Goal: Task Accomplishment & Management: Manage account settings

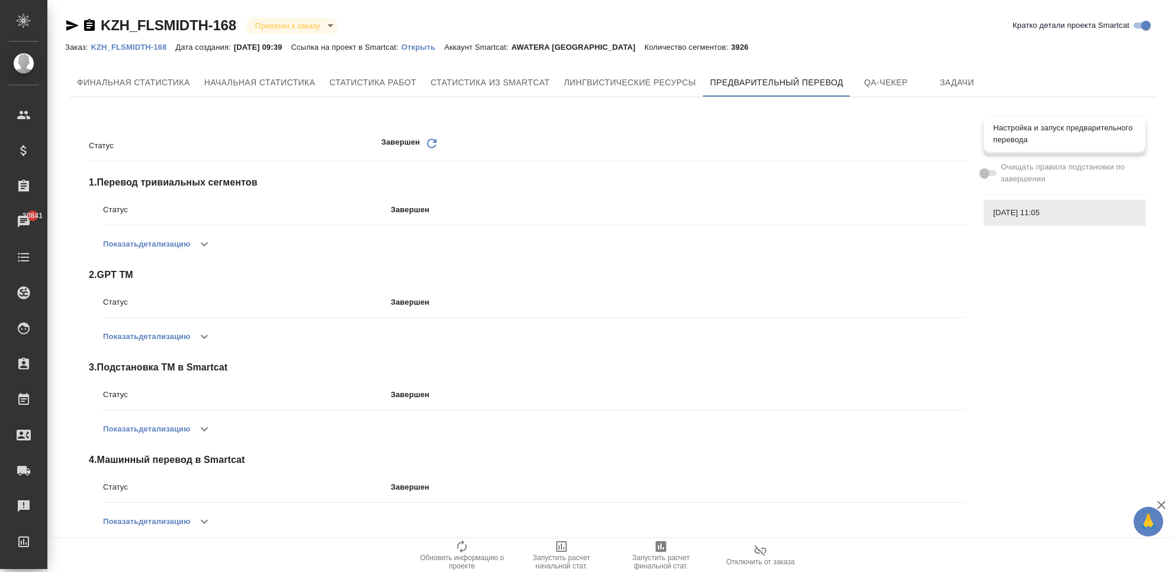
click at [1017, 139] on span "Настройка и запуск предварительного перевода" at bounding box center [1064, 134] width 143 height 24
checkbox input "true"
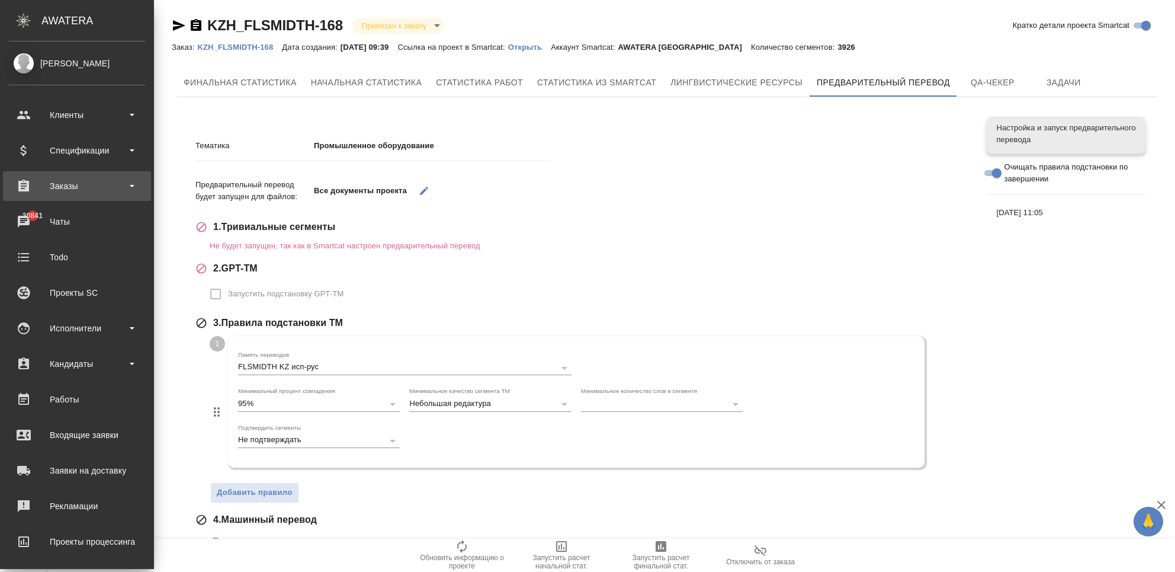
click at [80, 173] on div "Заказы" at bounding box center [77, 186] width 148 height 30
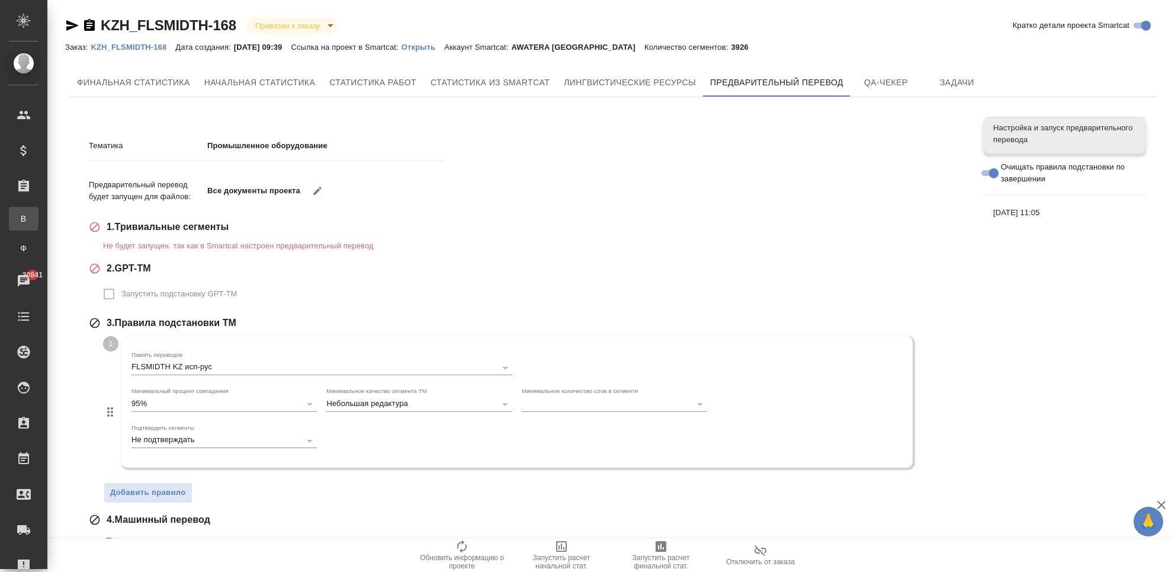
click at [18, 223] on div "Все заказы" at bounding box center [9, 219] width 18 height 12
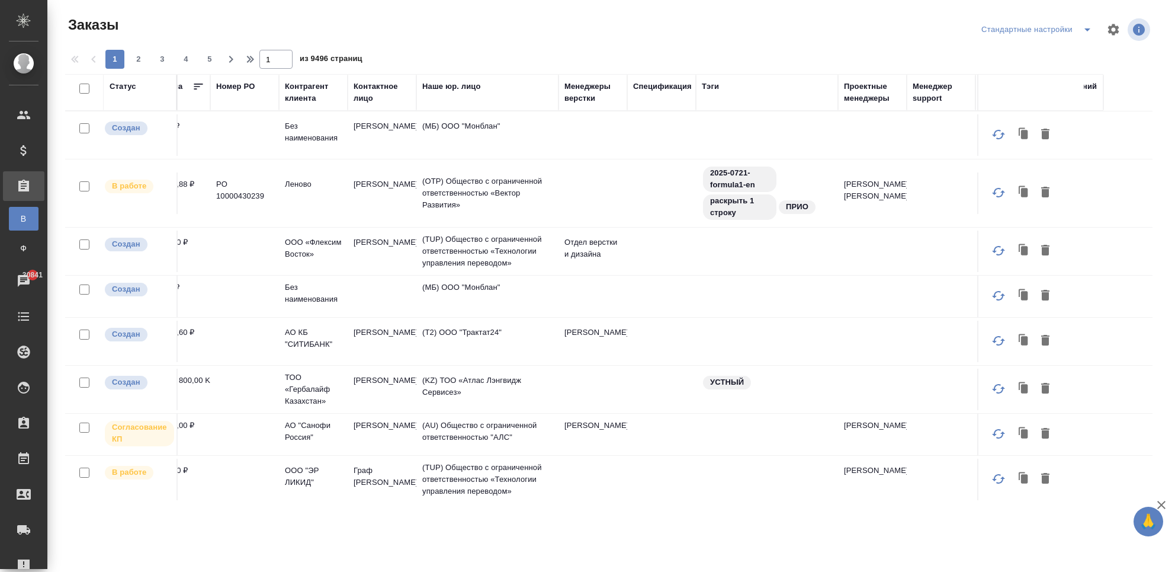
scroll to position [0, 630]
click at [864, 96] on div "Проектные менеджеры" at bounding box center [869, 93] width 57 height 24
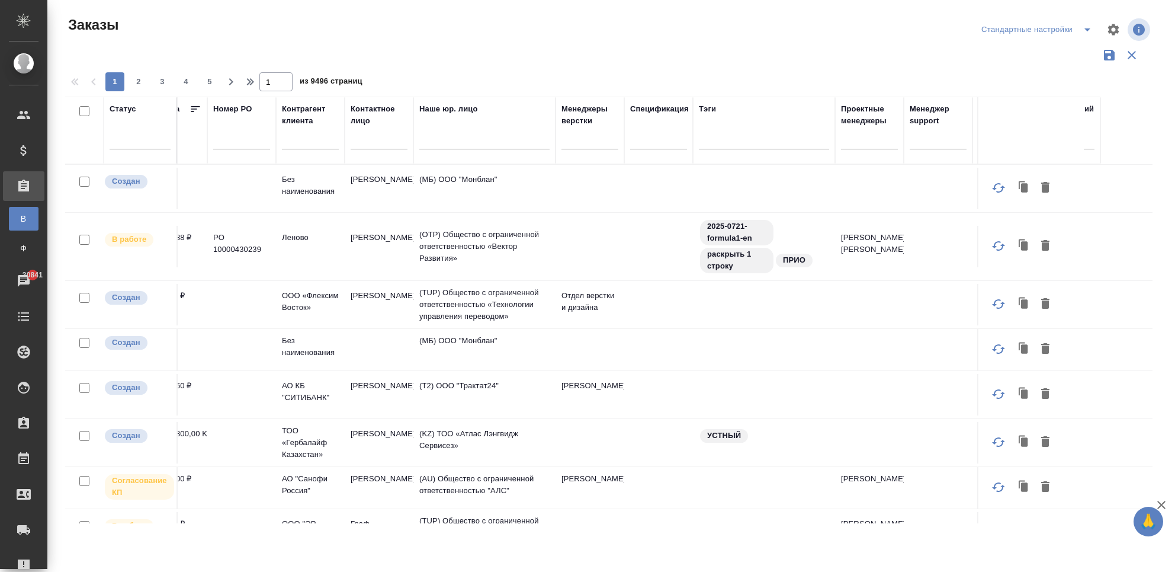
click at [866, 150] on div at bounding box center [869, 142] width 57 height 31
click at [861, 142] on div at bounding box center [869, 137] width 57 height 17
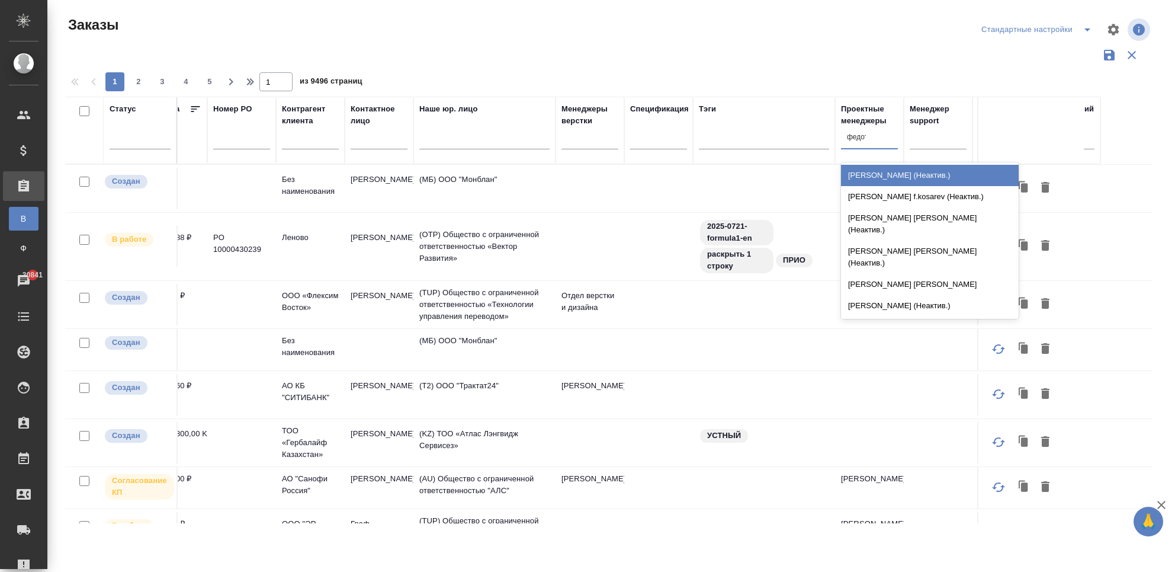
type input "федото"
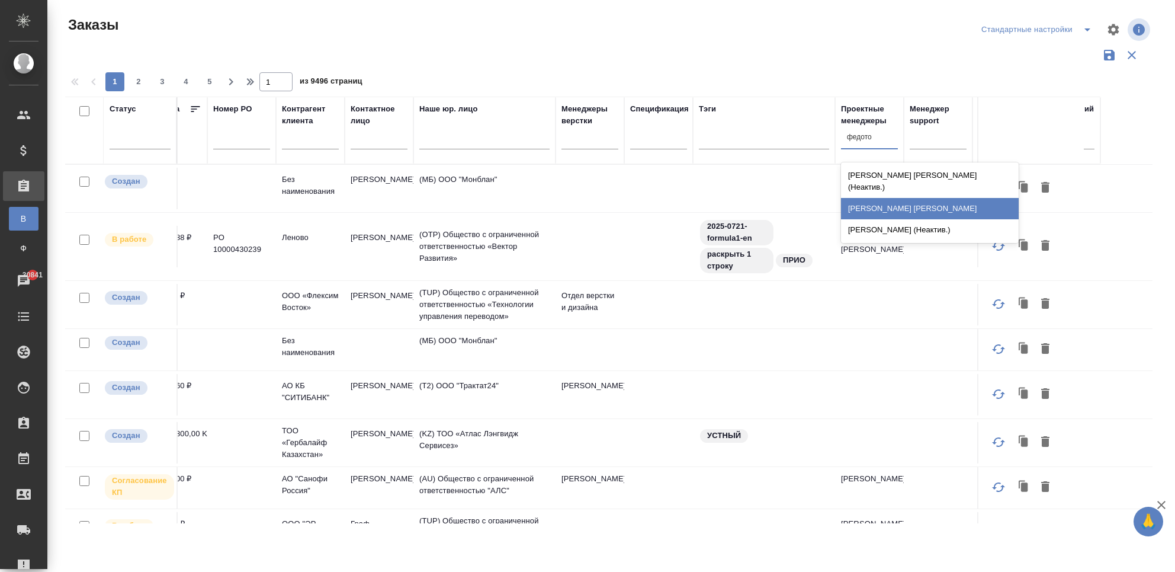
click at [889, 198] on div "[PERSON_NAME] [PERSON_NAME]" at bounding box center [930, 208] width 178 height 21
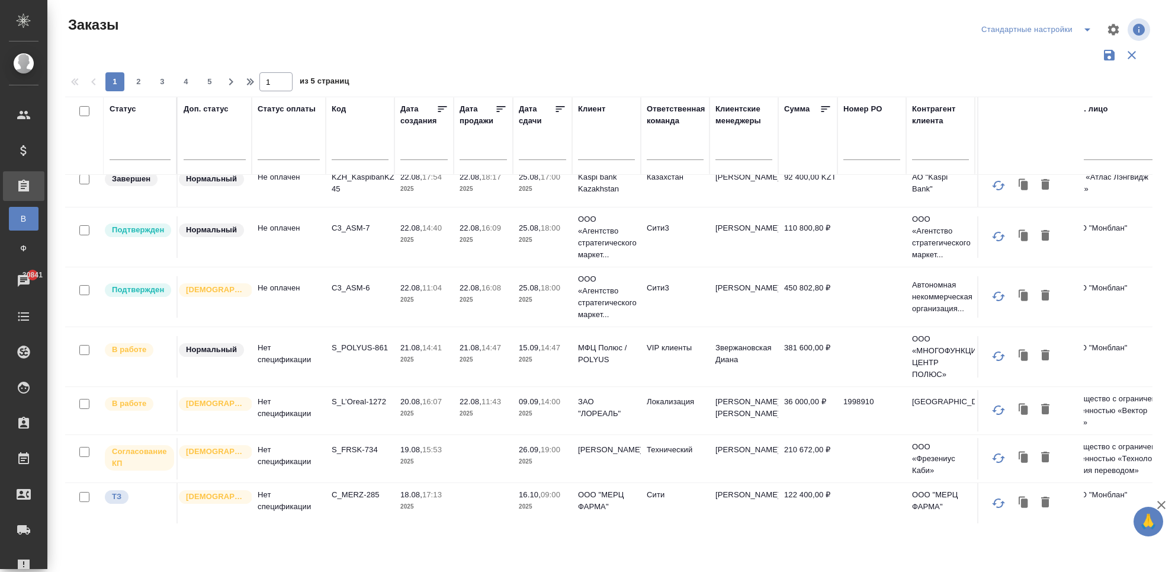
scroll to position [237, 0]
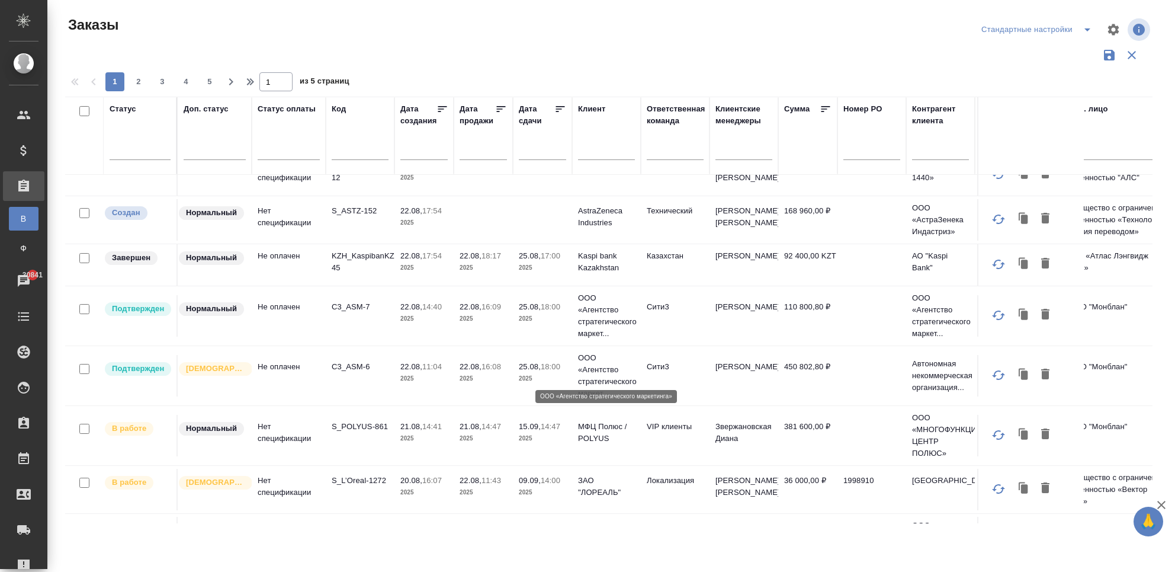
click at [627, 361] on p "ООО «Агентство стратегического маркет..." at bounding box center [606, 375] width 57 height 47
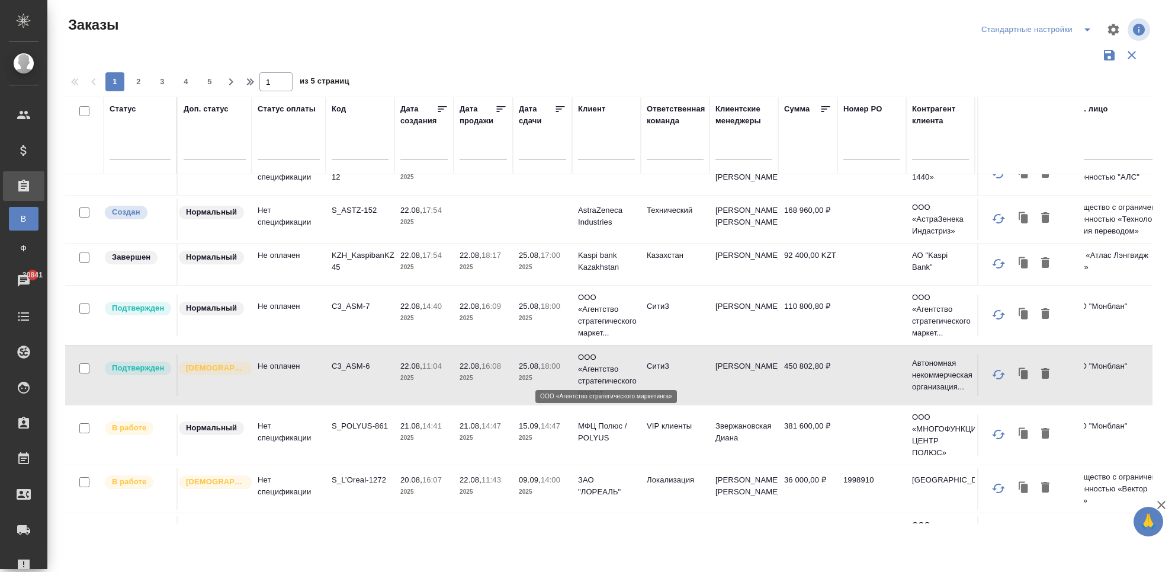
click at [599, 291] on p "ООО «Агентство стратегического маркет..." at bounding box center [606, 314] width 57 height 47
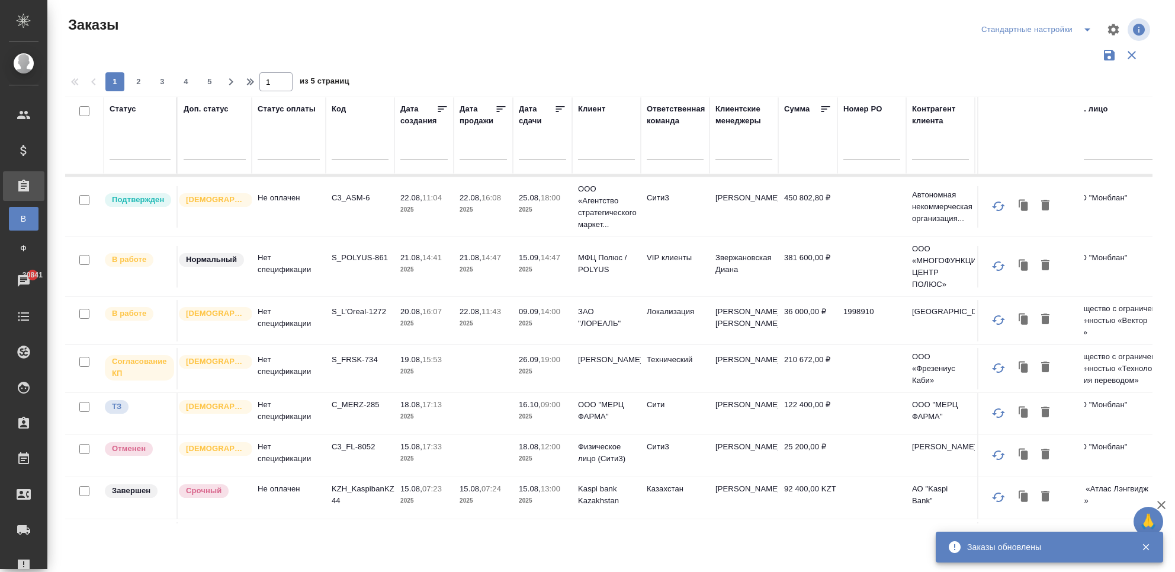
scroll to position [158, 0]
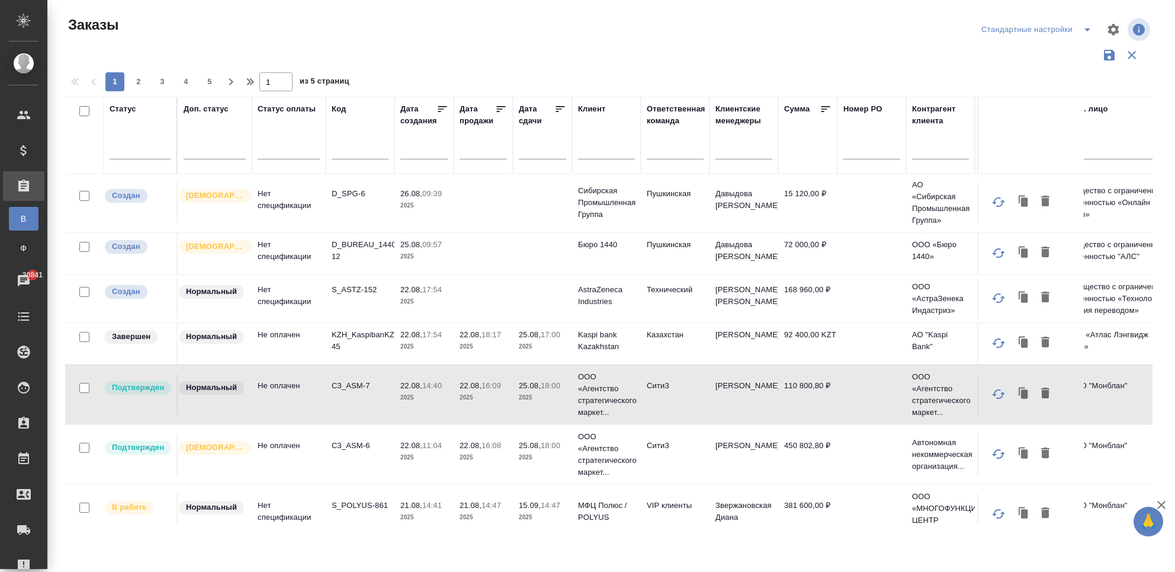
click at [597, 149] on input "text" at bounding box center [606, 151] width 57 height 15
type input "агентство"
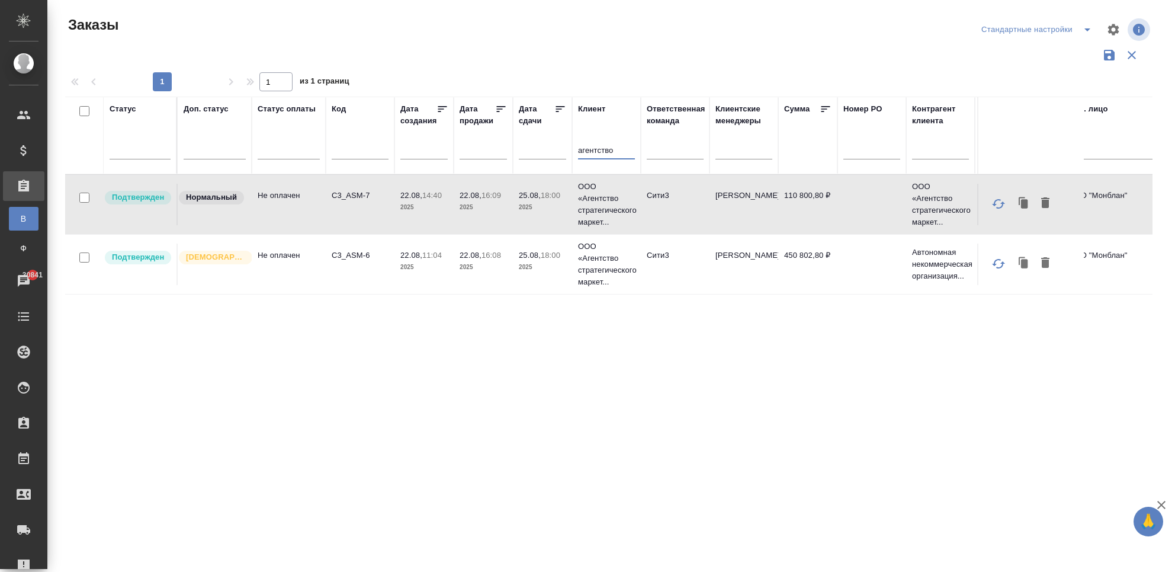
scroll to position [0, 0]
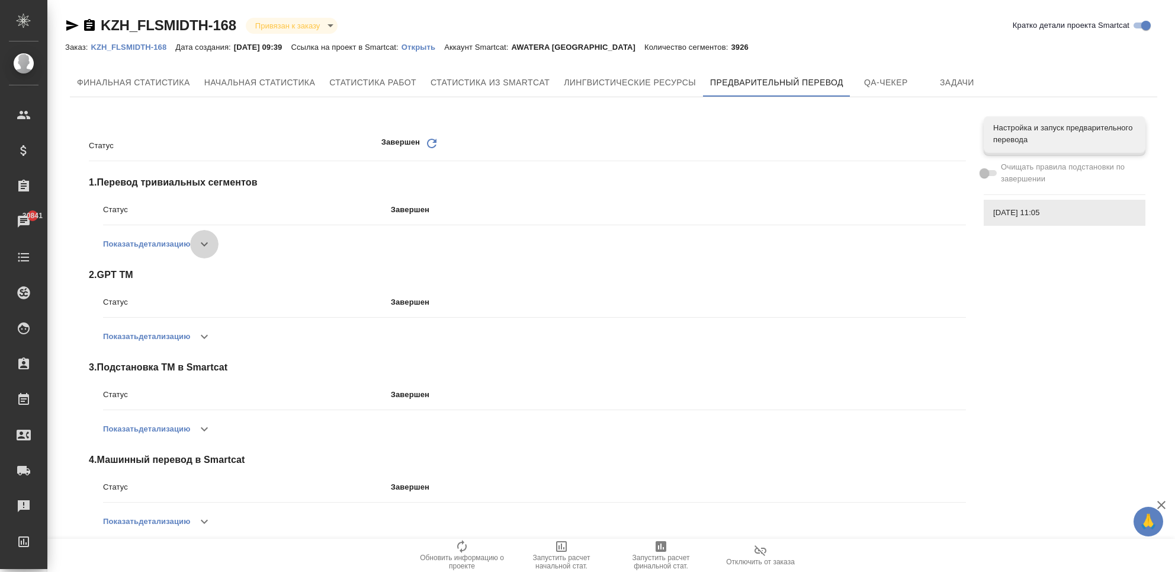
click at [199, 247] on button "button" at bounding box center [204, 244] width 28 height 28
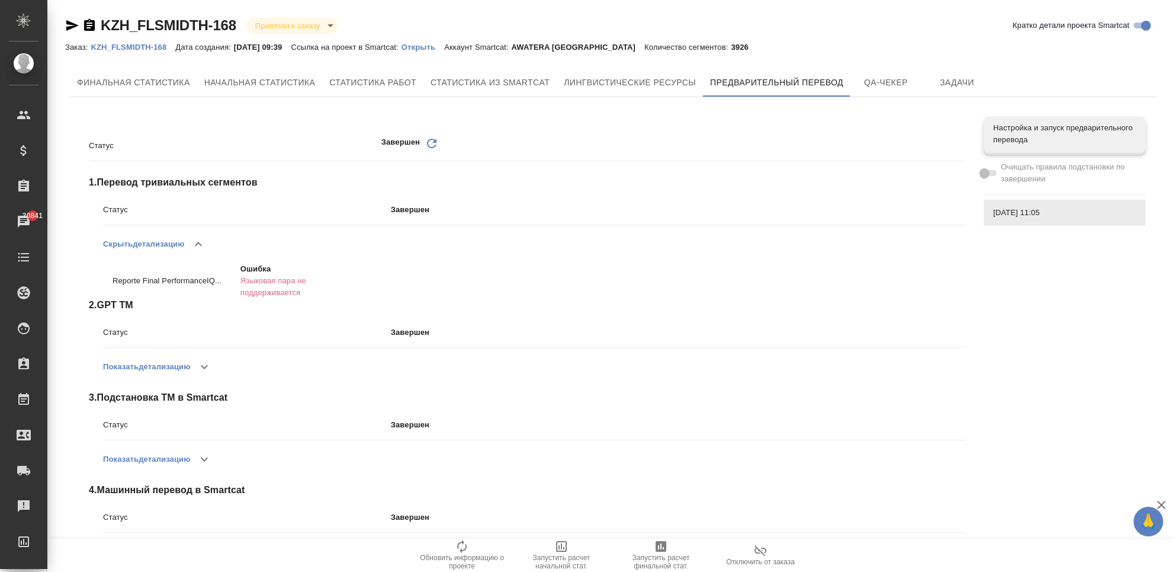
click at [206, 249] on icon "button" at bounding box center [198, 244] width 14 height 14
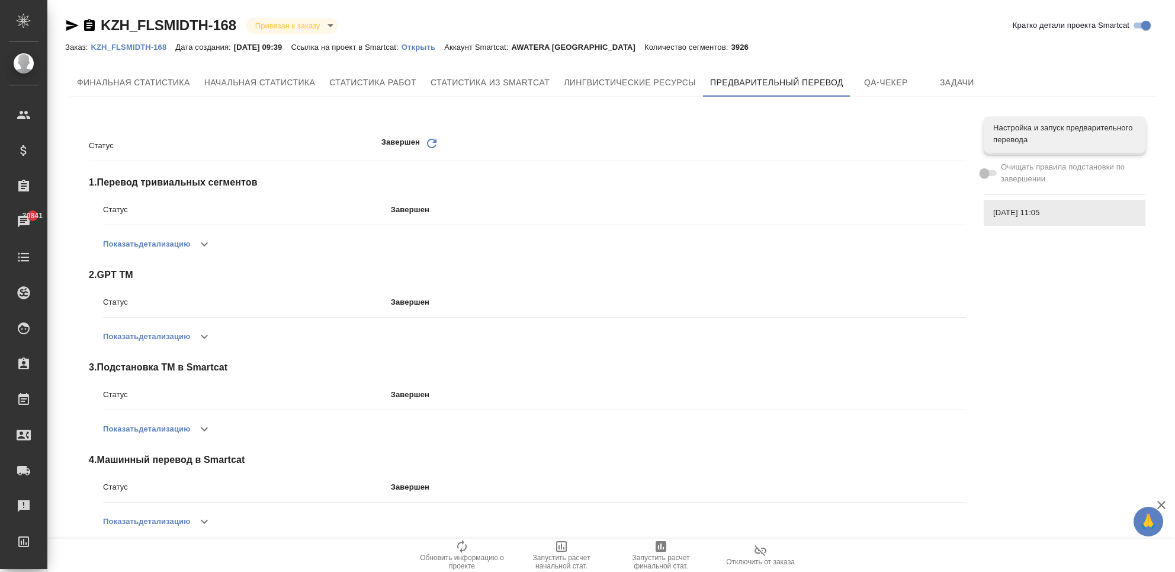
click at [210, 328] on button "button" at bounding box center [204, 336] width 28 height 28
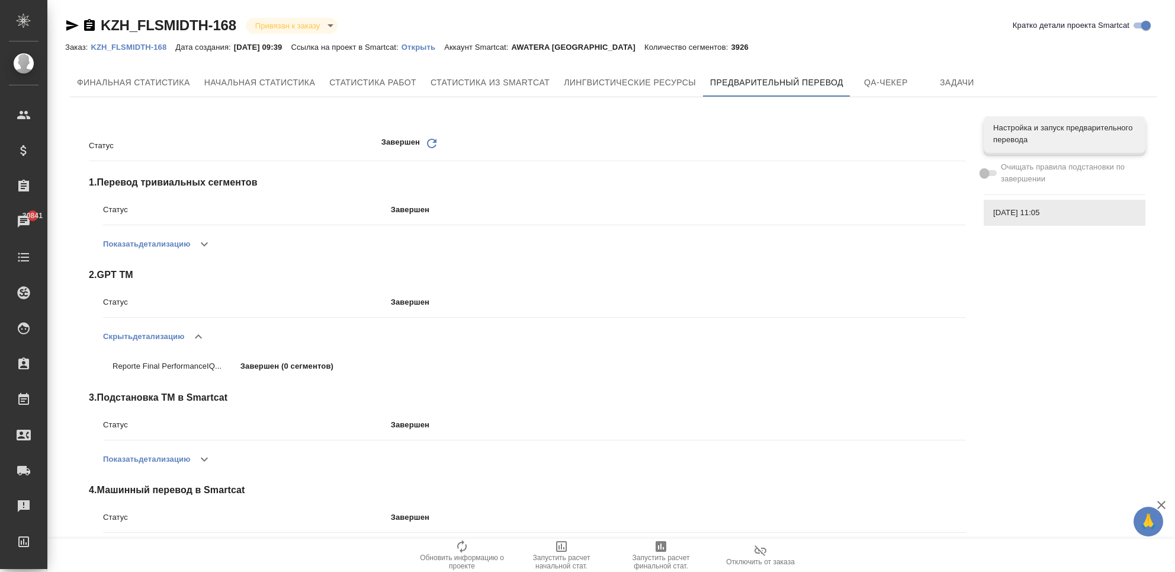
click at [211, 329] on button "button" at bounding box center [198, 336] width 28 height 28
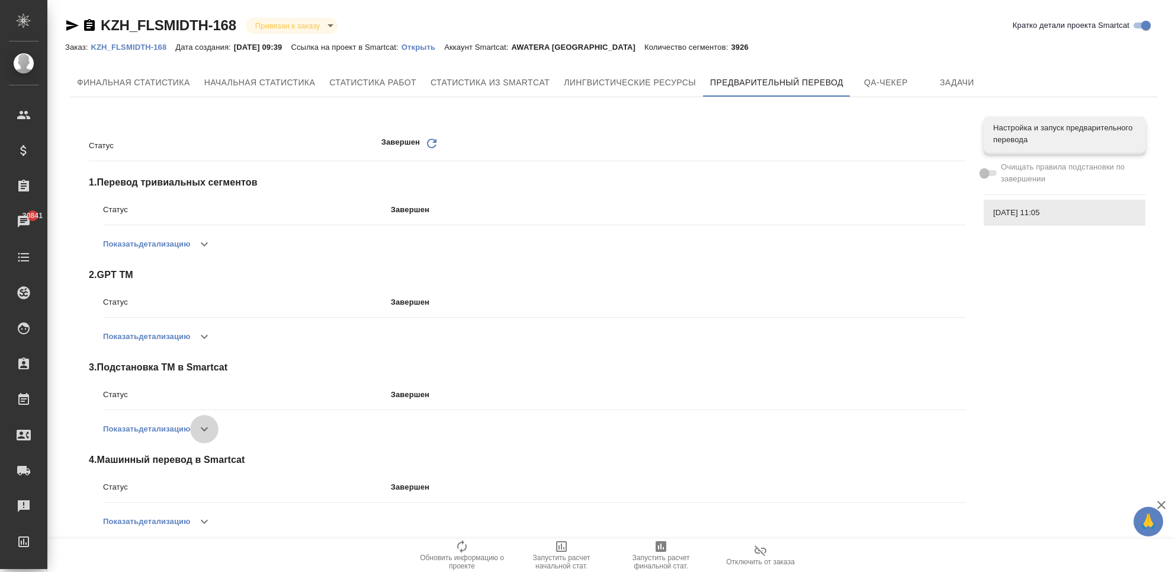
click at [211, 425] on icon "button" at bounding box center [204, 429] width 14 height 14
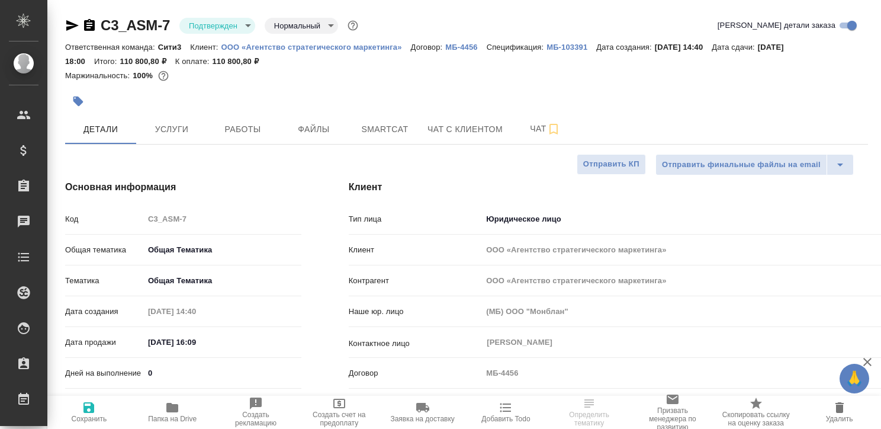
select select "RU"
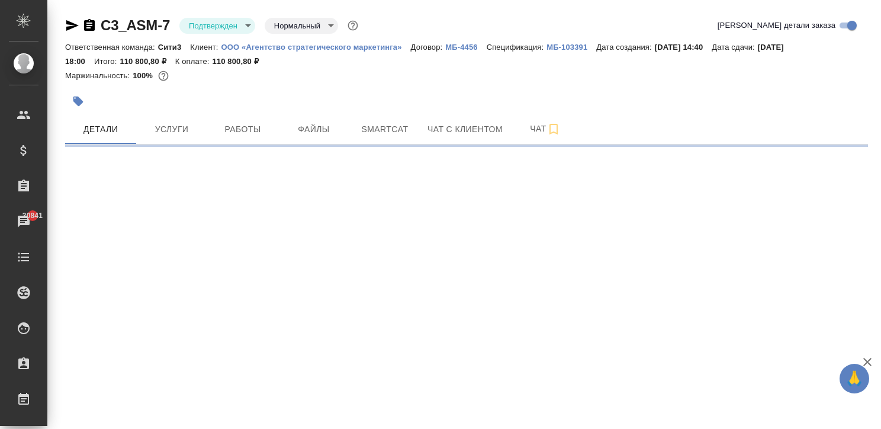
select select "RU"
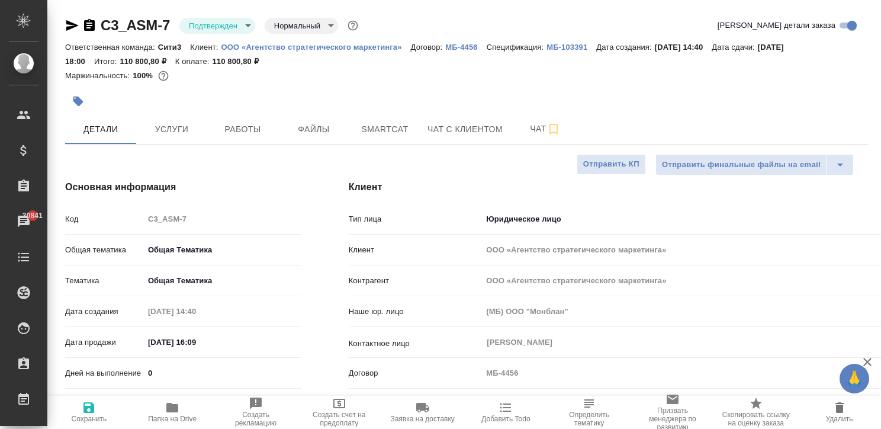
type textarea "x"
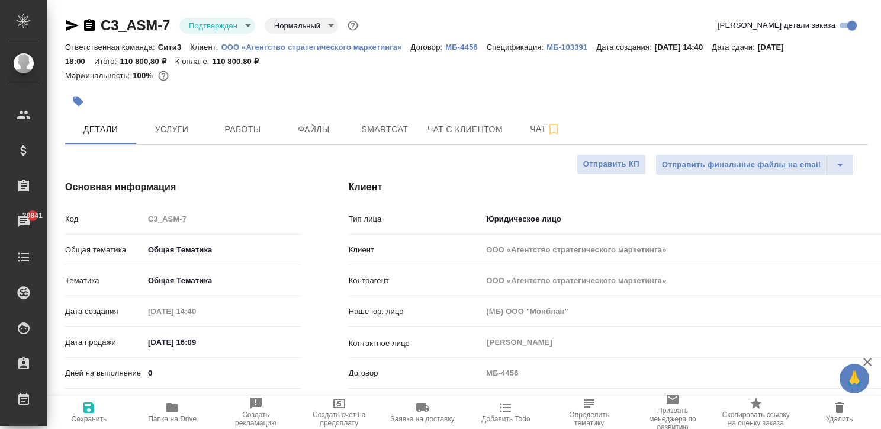
type textarea "x"
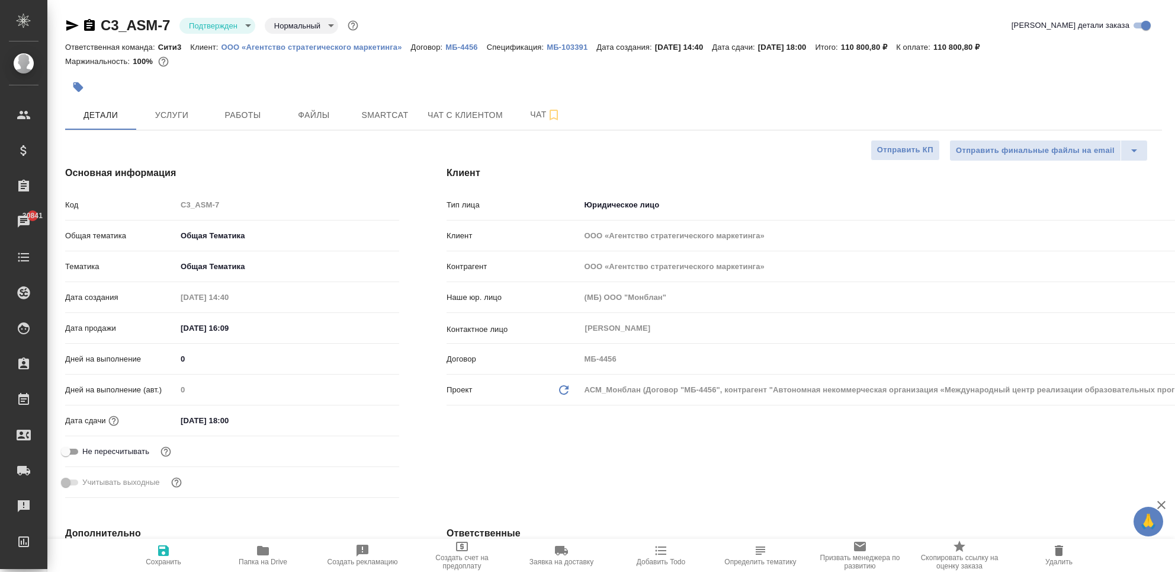
type textarea "x"
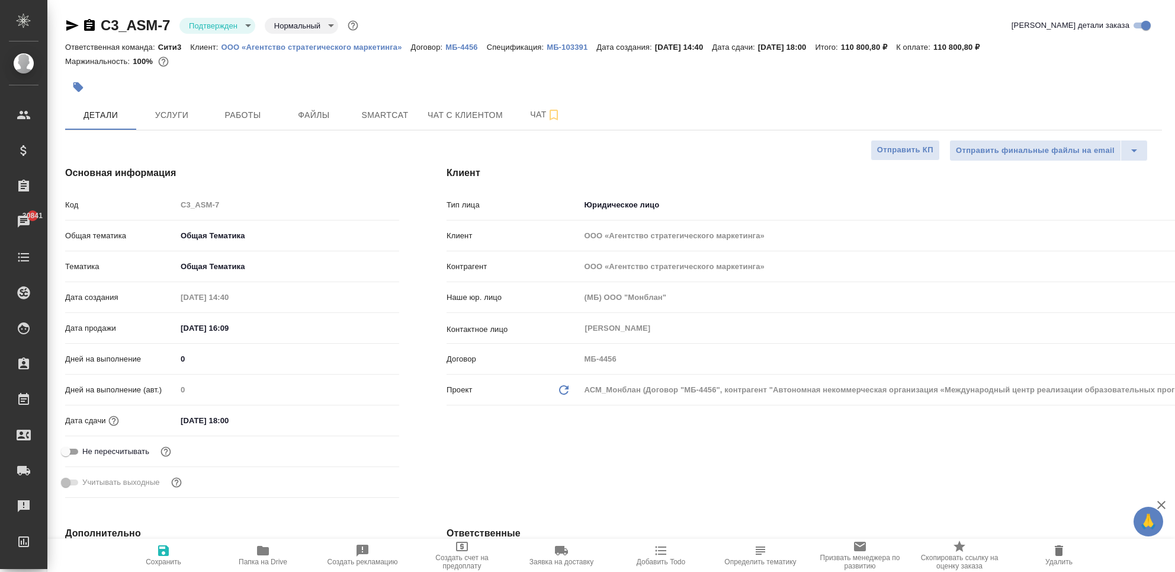
type textarea "x"
click at [174, 114] on span "Услуги" at bounding box center [171, 115] width 57 height 15
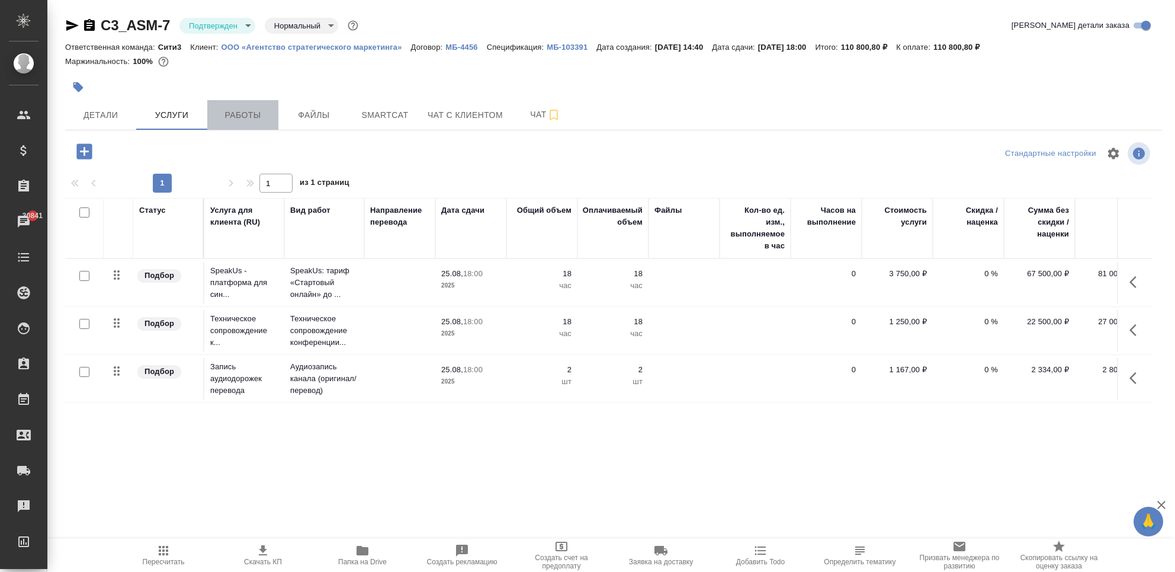
click at [249, 114] on span "Работы" at bounding box center [242, 115] width 57 height 15
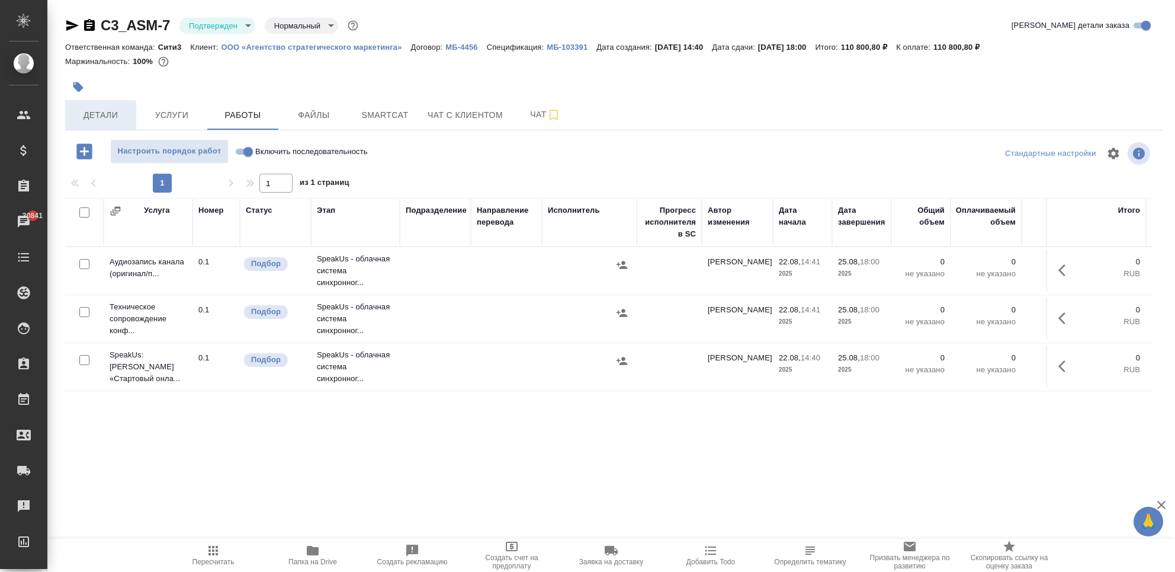
click at [107, 105] on button "Детали" at bounding box center [100, 115] width 71 height 30
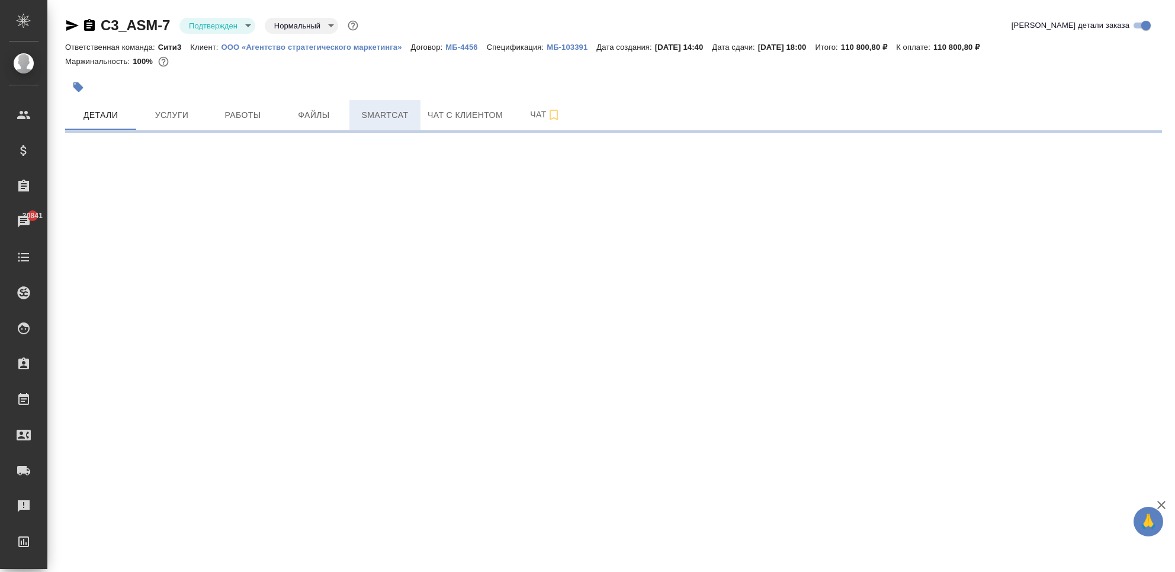
select select "RU"
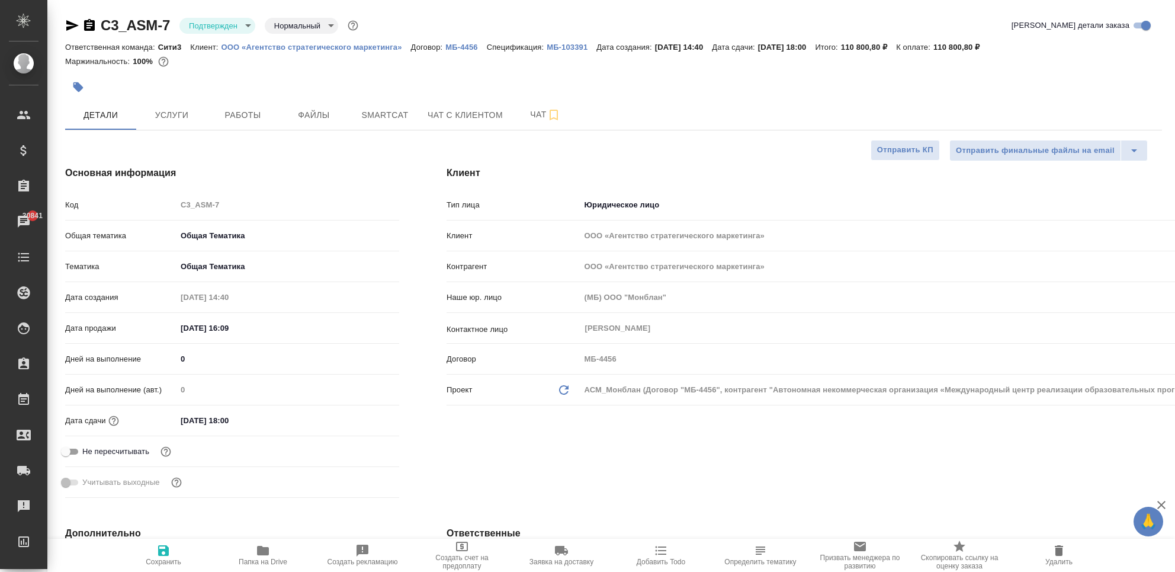
type textarea "x"
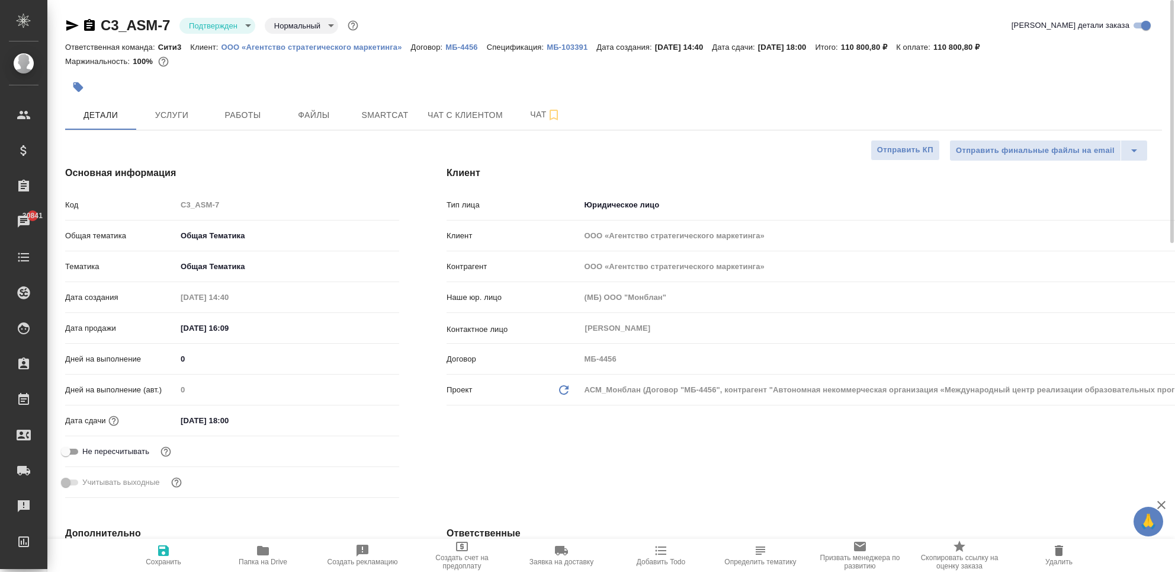
type textarea "x"
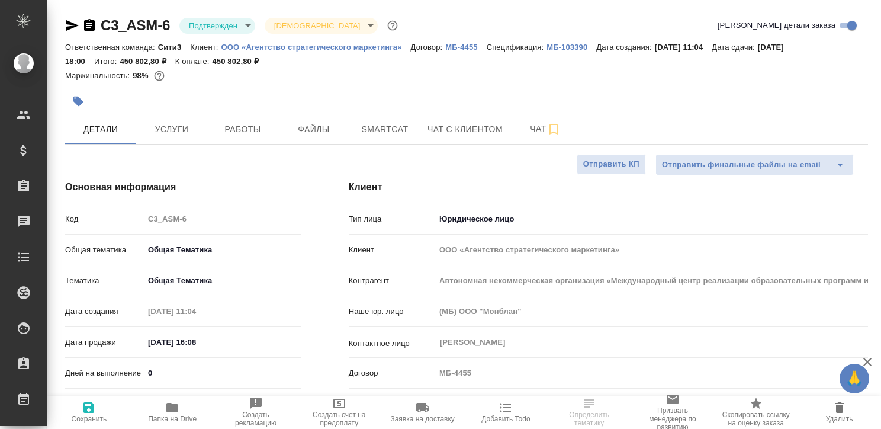
select select "RU"
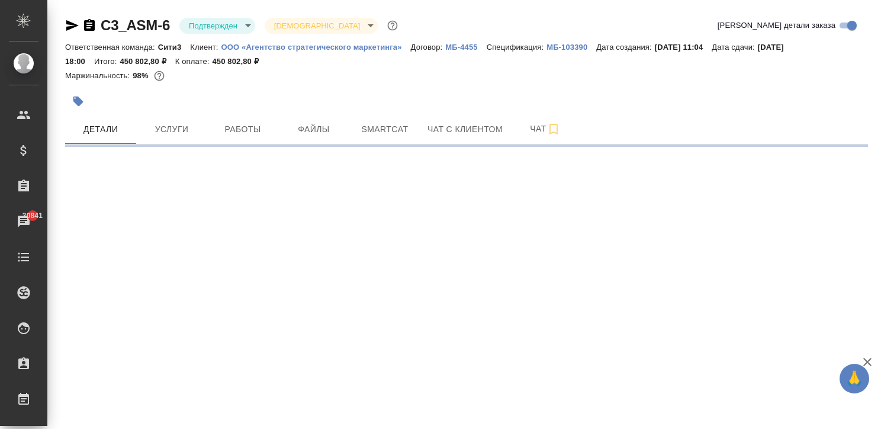
select select "RU"
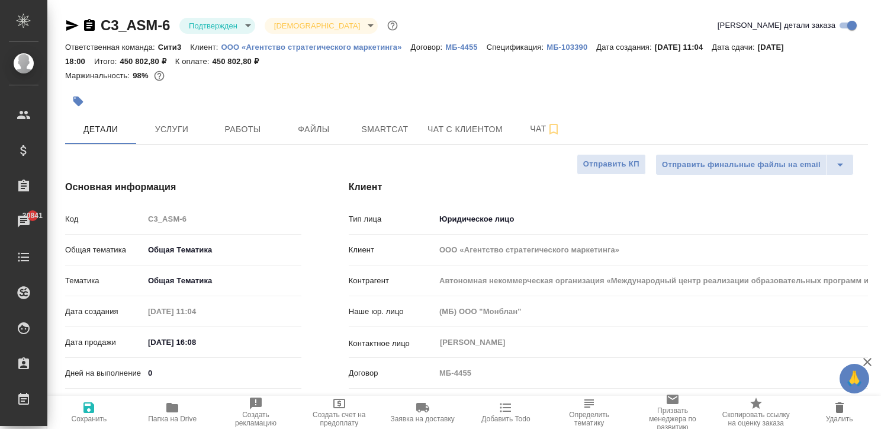
type textarea "x"
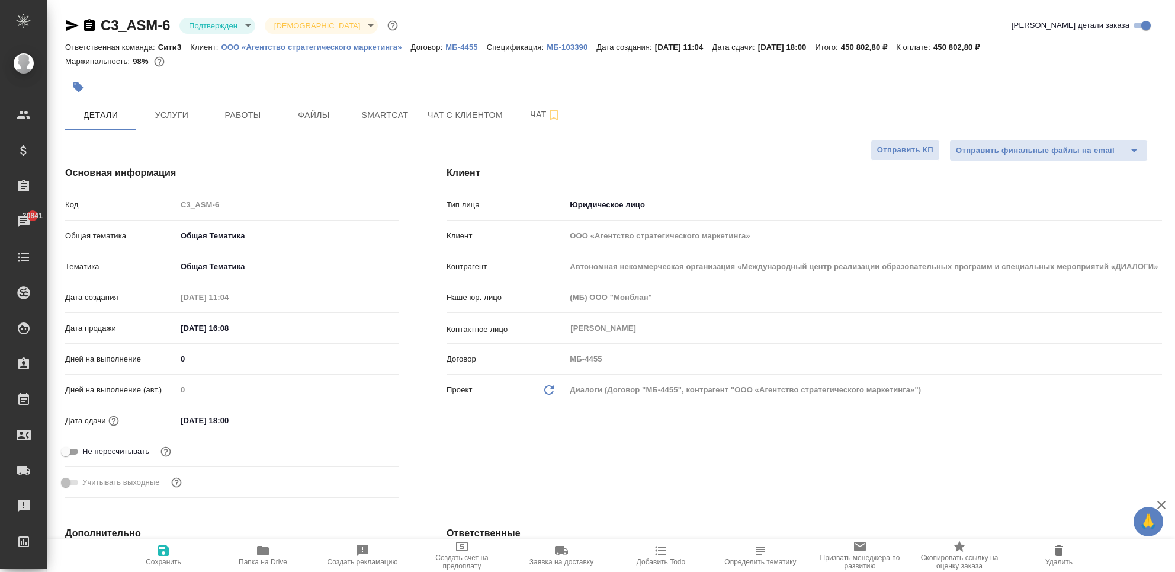
type textarea "x"
click at [162, 62] on icon "button" at bounding box center [159, 62] width 12 height 12
click at [167, 112] on span "Услуги" at bounding box center [171, 115] width 57 height 15
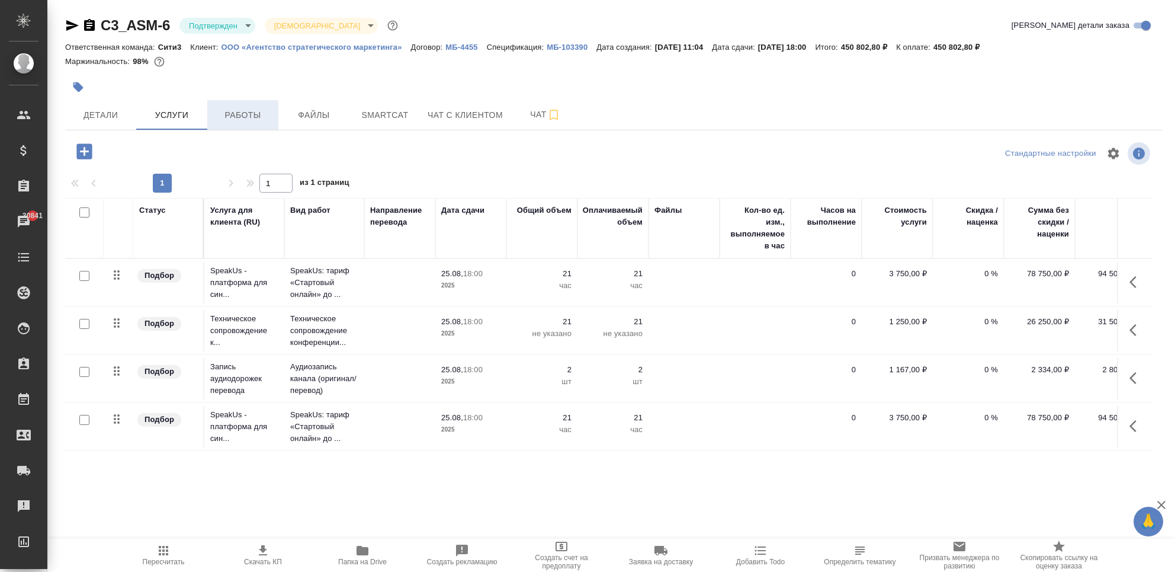
click at [230, 111] on span "Работы" at bounding box center [242, 115] width 57 height 15
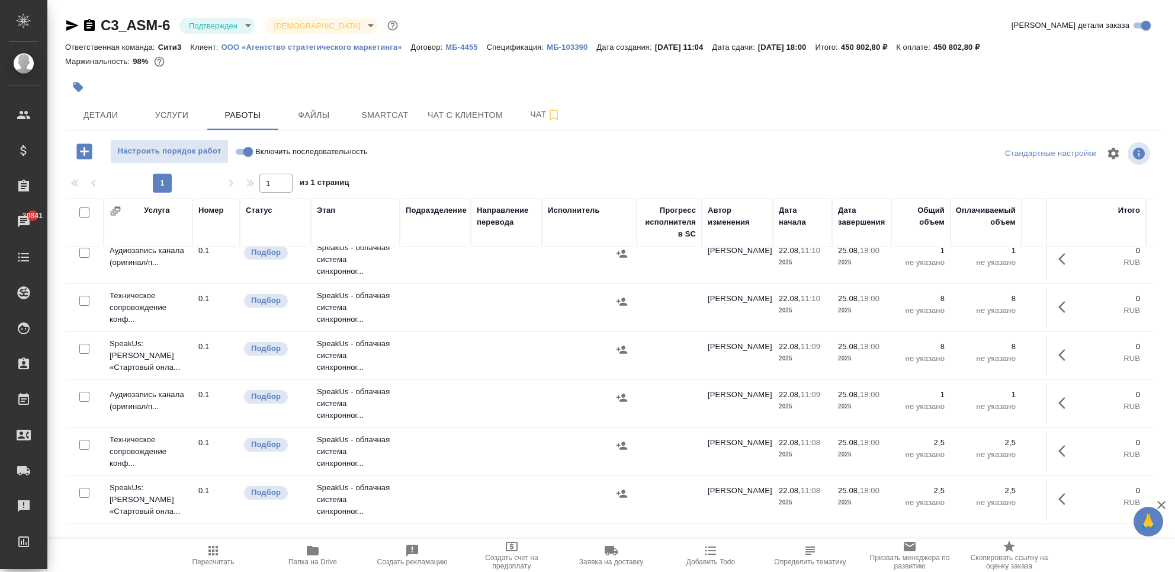
scroll to position [167, 0]
